Goal: Task Accomplishment & Management: Use online tool/utility

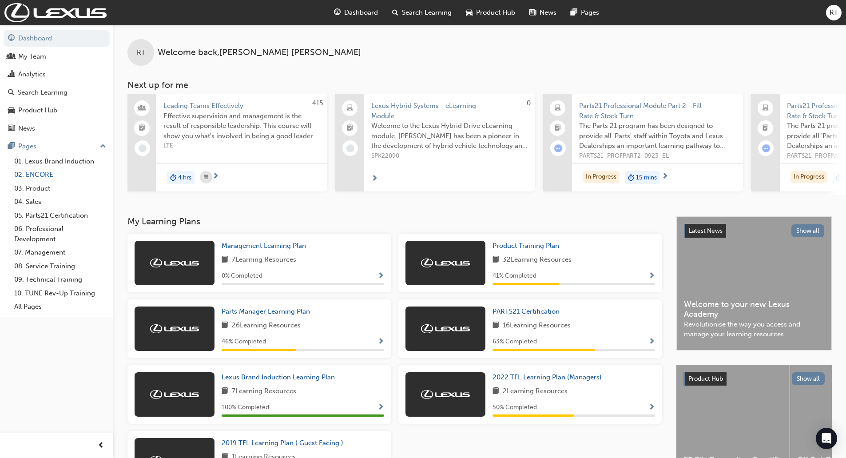
click at [41, 175] on link "02. ENCORE" at bounding box center [60, 175] width 99 height 14
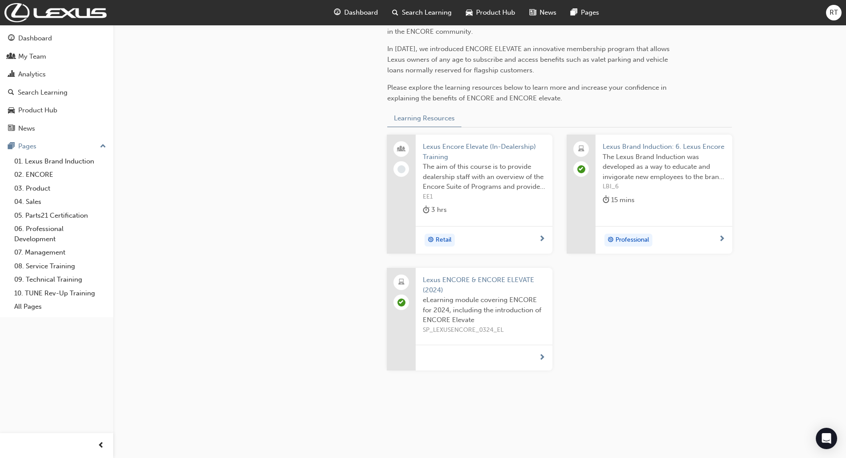
scroll to position [279, 0]
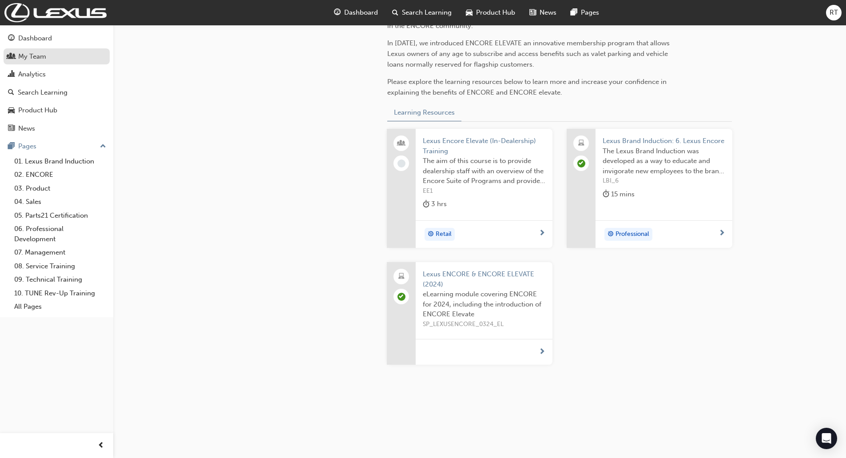
click at [26, 55] on div "My Team" at bounding box center [32, 57] width 28 height 10
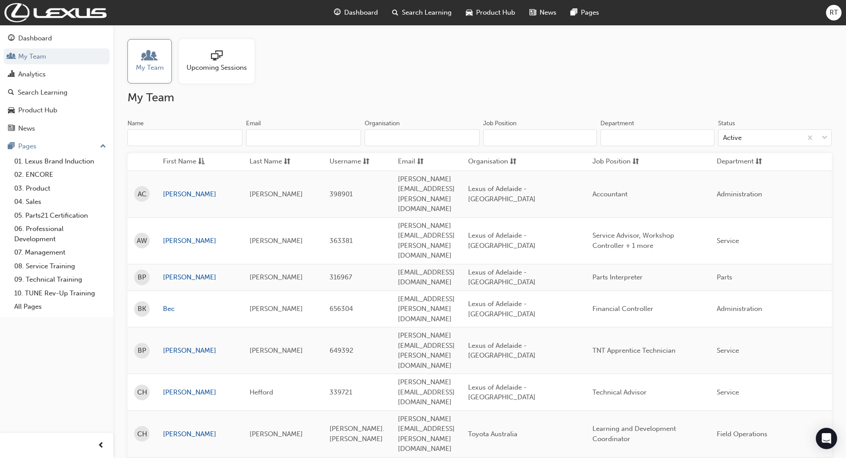
click at [168, 141] on input "Name" at bounding box center [184, 137] width 115 height 17
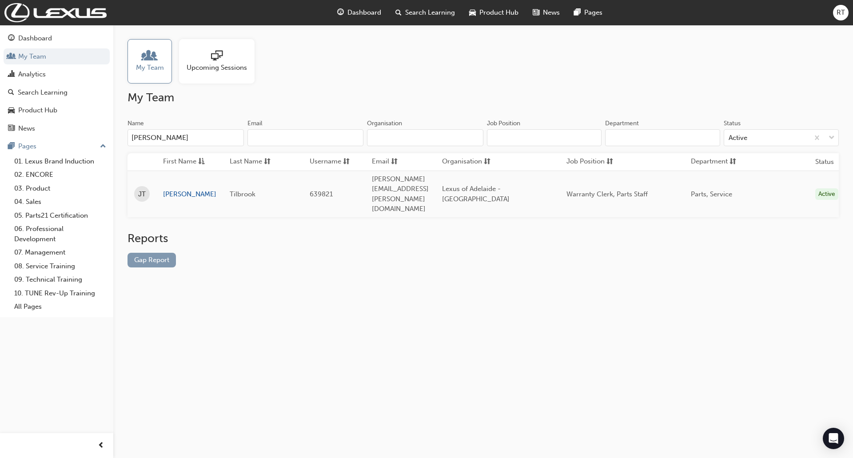
type input "[PERSON_NAME]"
click at [164, 253] on link "Gap Report" at bounding box center [151, 260] width 48 height 15
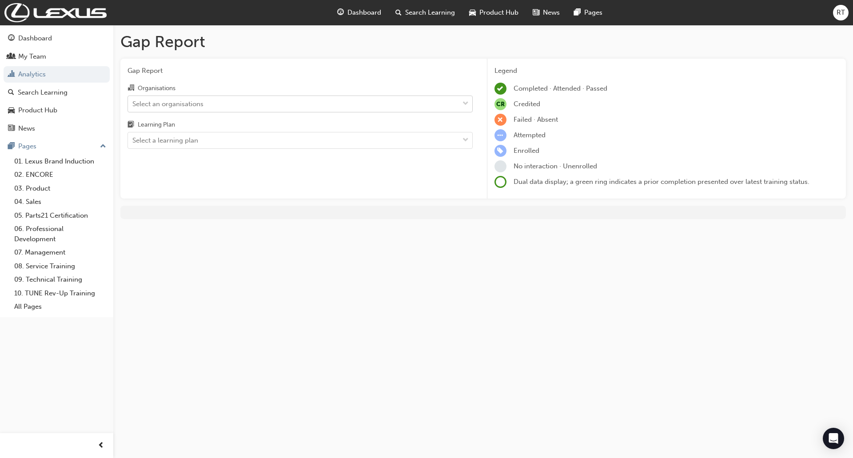
click at [228, 106] on div "Select an organisations" at bounding box center [293, 104] width 331 height 16
click at [133, 106] on input "Organisations Select an organisations" at bounding box center [132, 103] width 1 height 8
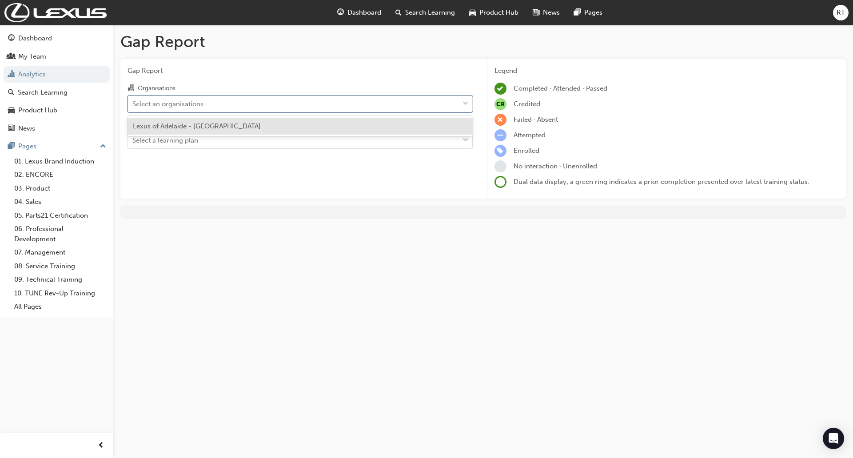
click at [221, 127] on span "Lexus of Adelaide - [GEOGRAPHIC_DATA]" at bounding box center [197, 126] width 128 height 8
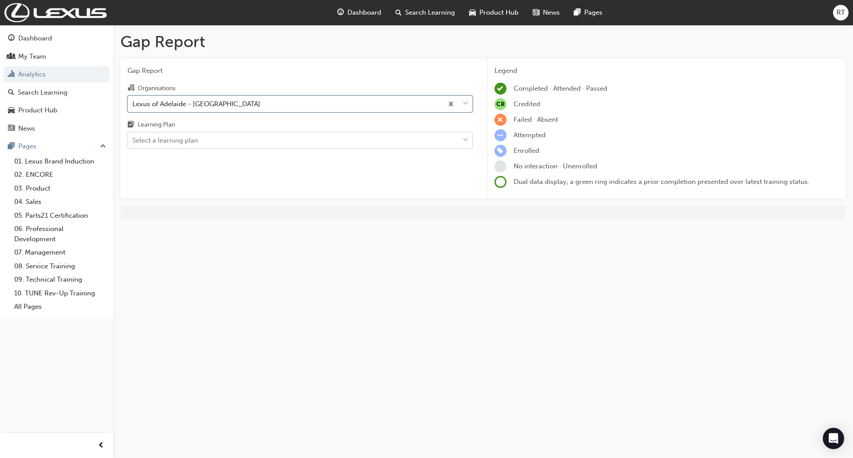
click at [218, 141] on div "Select a learning plan" at bounding box center [293, 141] width 331 height 16
click at [133, 141] on input "Learning Plan Select a learning plan" at bounding box center [132, 140] width 1 height 8
type input "encore"
click at [31, 39] on div "Dashboard" at bounding box center [35, 38] width 34 height 10
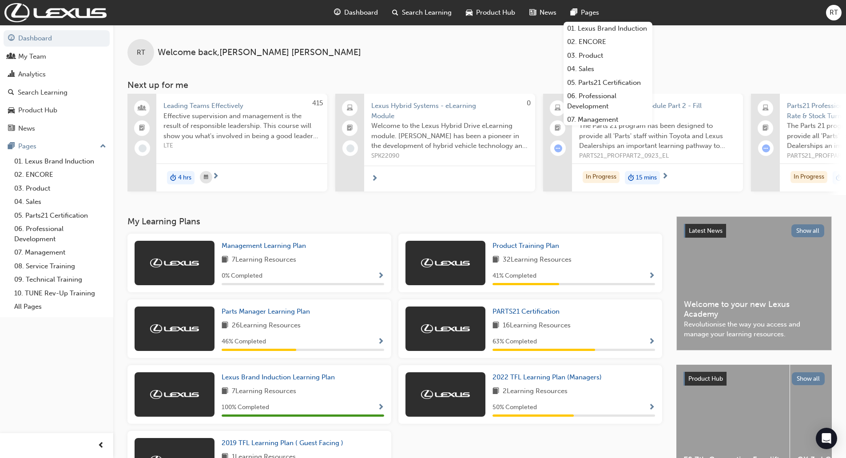
click at [835, 9] on span "RT" at bounding box center [834, 13] width 8 height 10
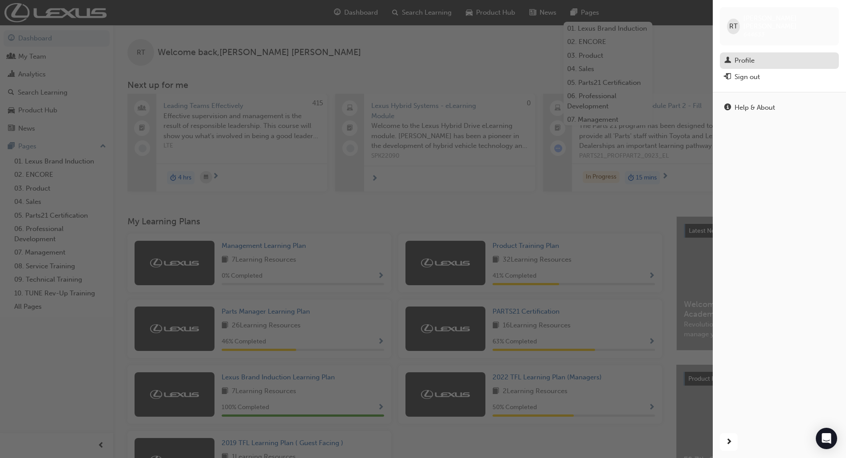
click at [745, 56] on div "Profile" at bounding box center [745, 61] width 20 height 10
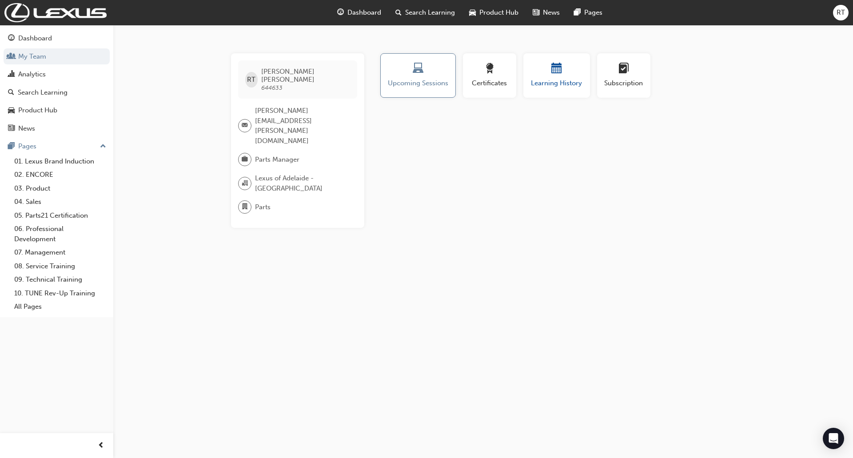
click at [555, 73] on span "calendar-icon" at bounding box center [556, 69] width 11 height 12
